Goal: Check status

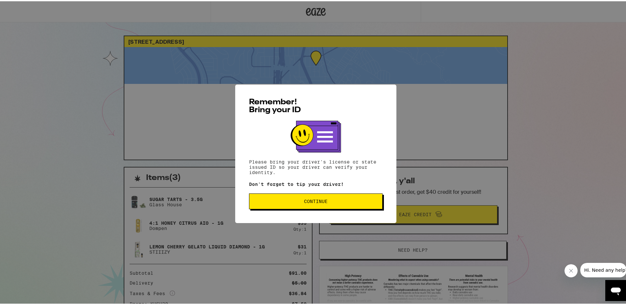
click at [287, 207] on button "Continue" at bounding box center [316, 200] width 134 height 16
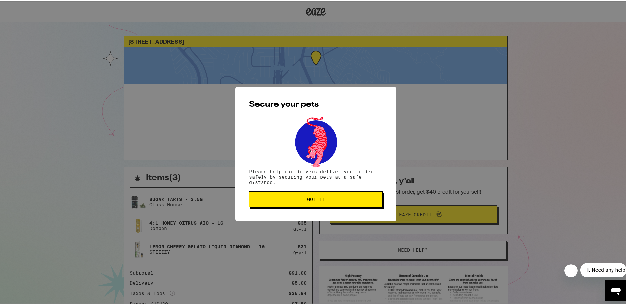
click at [262, 199] on span "Got it" at bounding box center [316, 198] width 122 height 5
click at [304, 203] on button "Got it" at bounding box center [316, 198] width 134 height 16
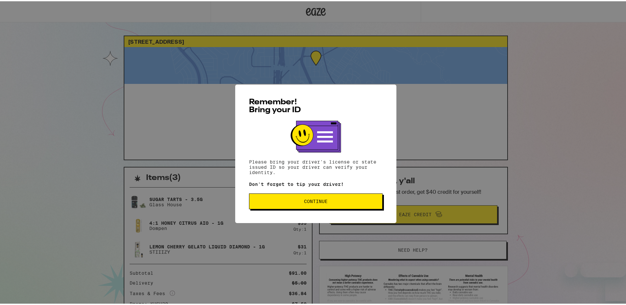
click at [299, 202] on span "Continue" at bounding box center [316, 200] width 122 height 5
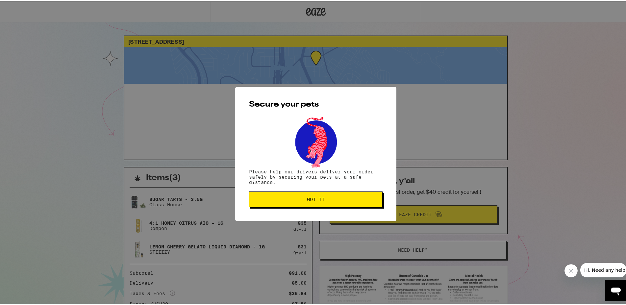
click at [283, 206] on button "Got it" at bounding box center [316, 198] width 134 height 16
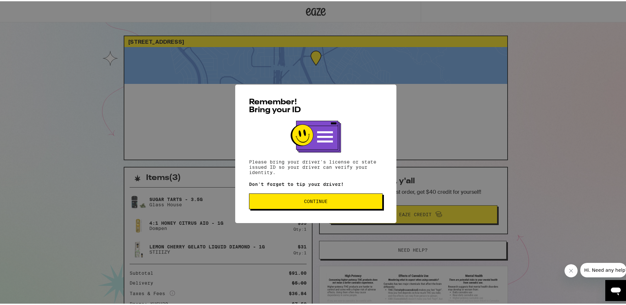
click at [282, 212] on div "Remember! Bring your ID Please bring your driver's license or state issued ID s…" at bounding box center [315, 152] width 161 height 138
click at [294, 207] on button "Continue" at bounding box center [316, 200] width 134 height 16
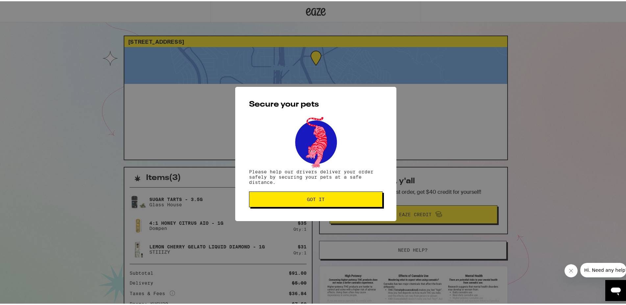
click at [294, 207] on div "Secure your pets Please help our drivers deliver your order safely by securing …" at bounding box center [315, 152] width 161 height 134
click at [301, 204] on button "Got it" at bounding box center [316, 198] width 134 height 16
